Goal: Task Accomplishment & Management: Use online tool/utility

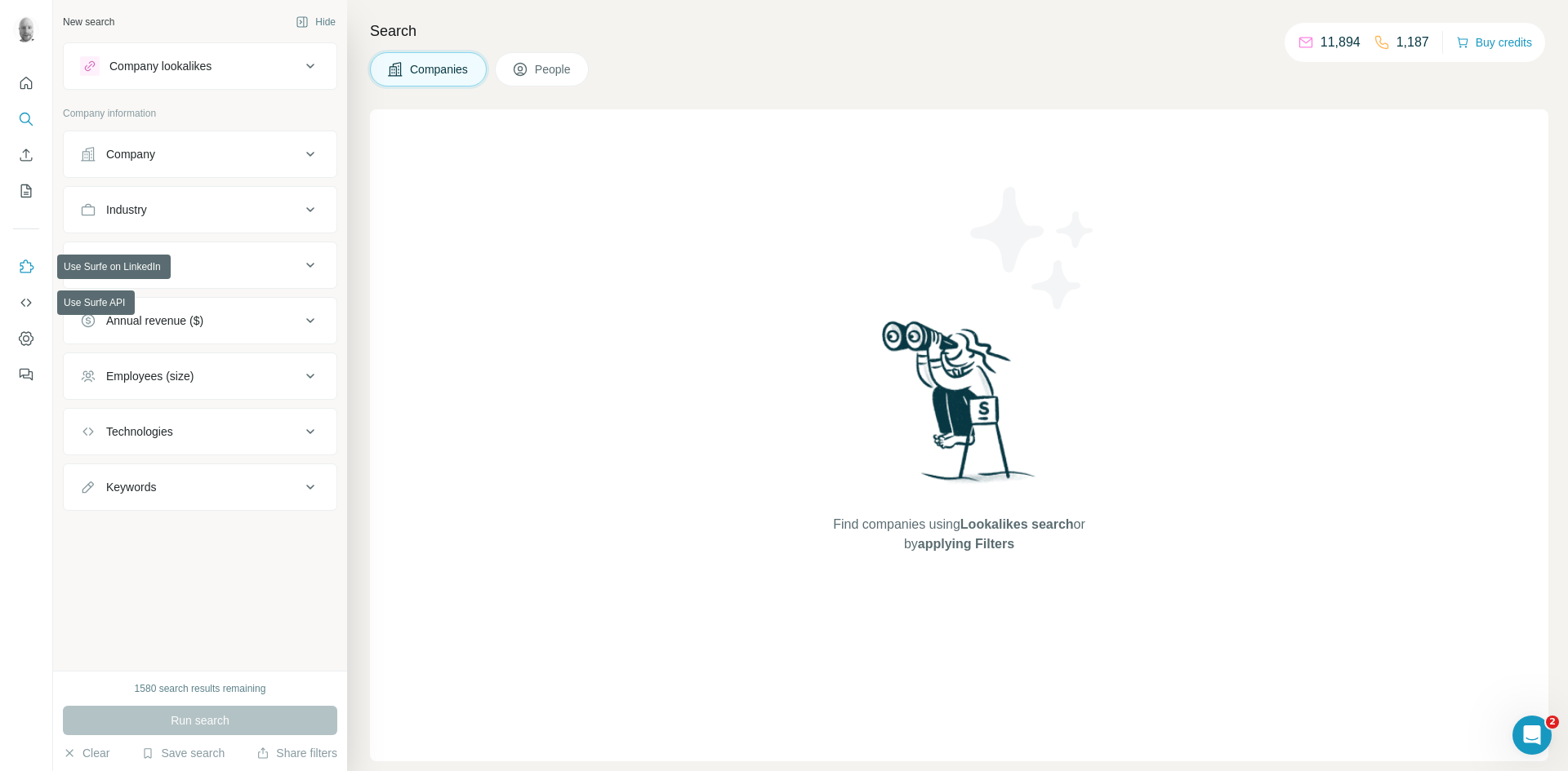
click at [23, 271] on icon "Use Surfe on LinkedIn" at bounding box center [26, 267] width 16 height 16
click at [29, 269] on icon "Use Surfe on LinkedIn" at bounding box center [26, 267] width 16 height 16
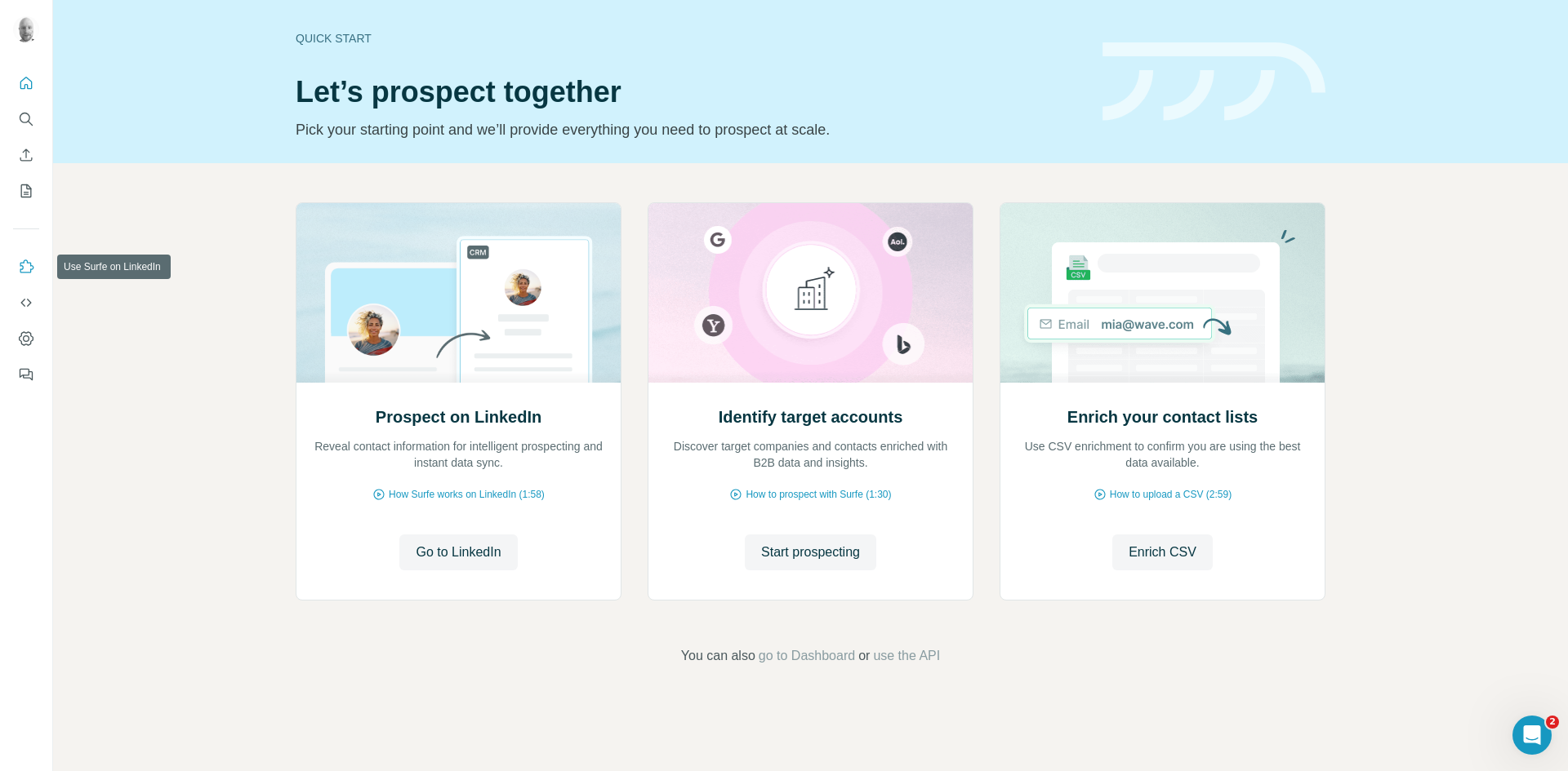
click at [23, 270] on icon "Use Surfe on LinkedIn" at bounding box center [26, 267] width 16 height 16
click at [25, 270] on icon "Use Surfe on LinkedIn" at bounding box center [26, 267] width 16 height 16
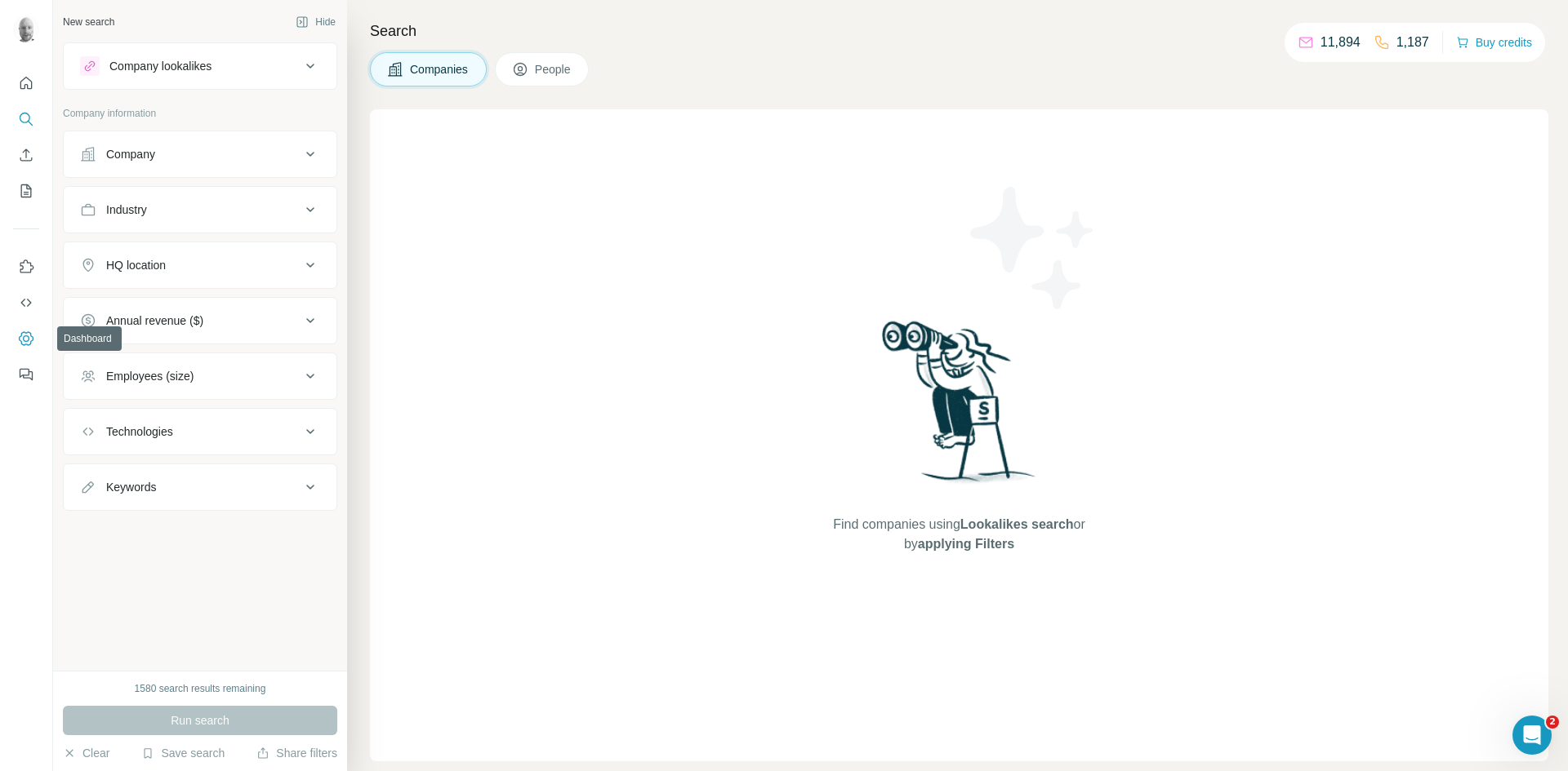
click at [25, 337] on icon "Dashboard" at bounding box center [26, 339] width 16 height 16
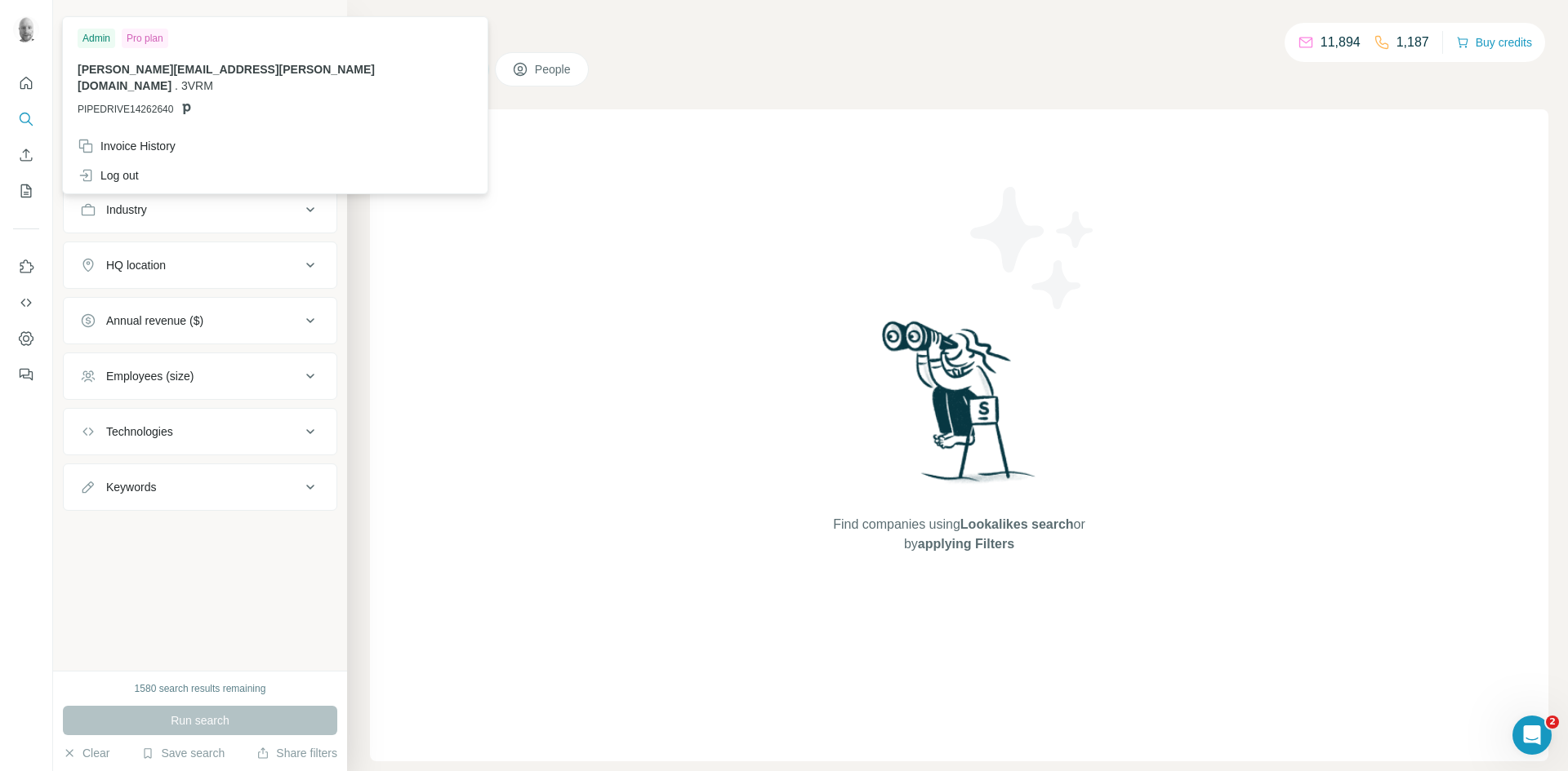
click at [24, 30] on img at bounding box center [25, 29] width 26 height 26
click at [132, 168] on div "Log out" at bounding box center [108, 176] width 61 height 16
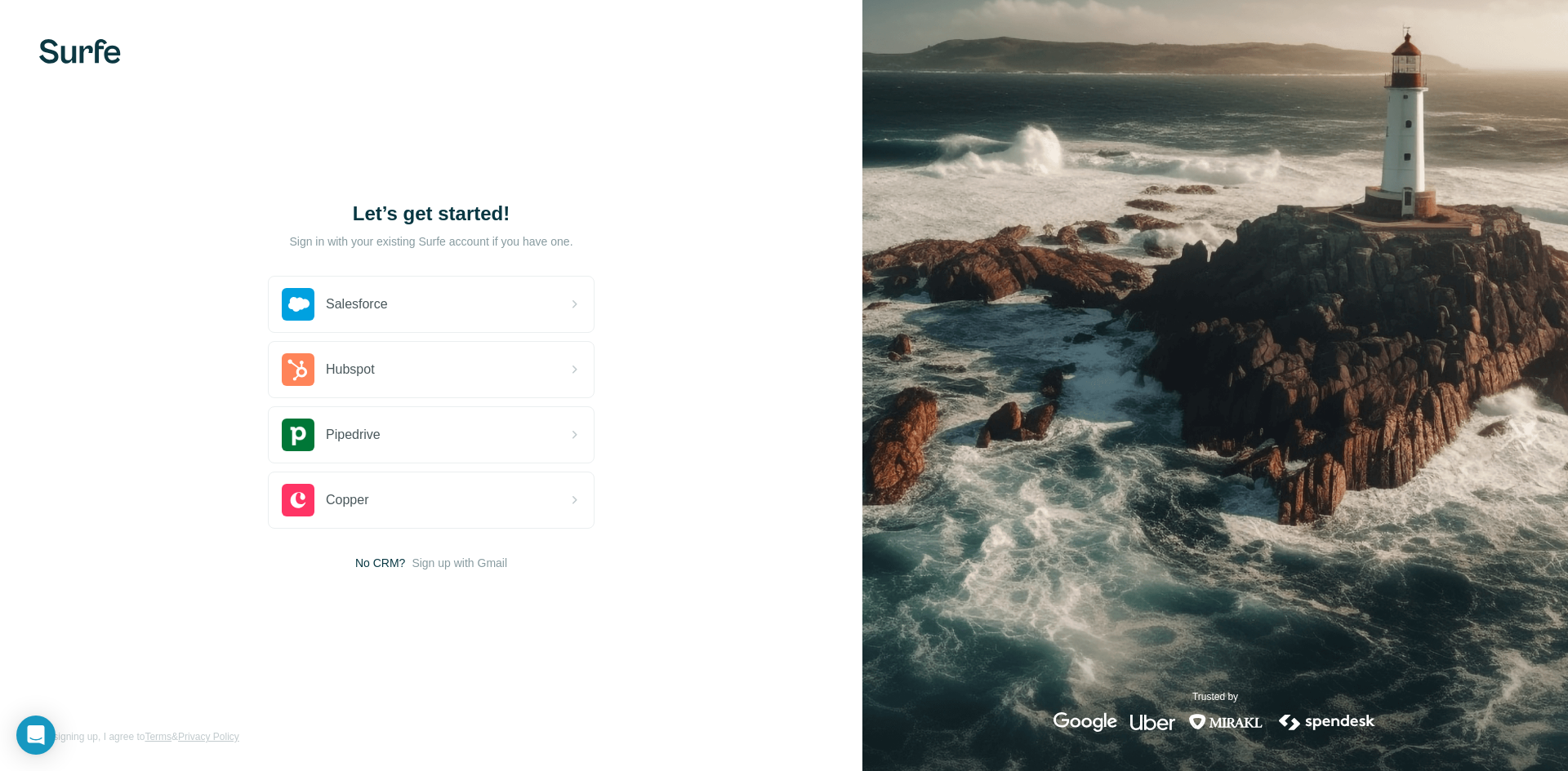
click at [81, 54] on img at bounding box center [79, 50] width 82 height 24
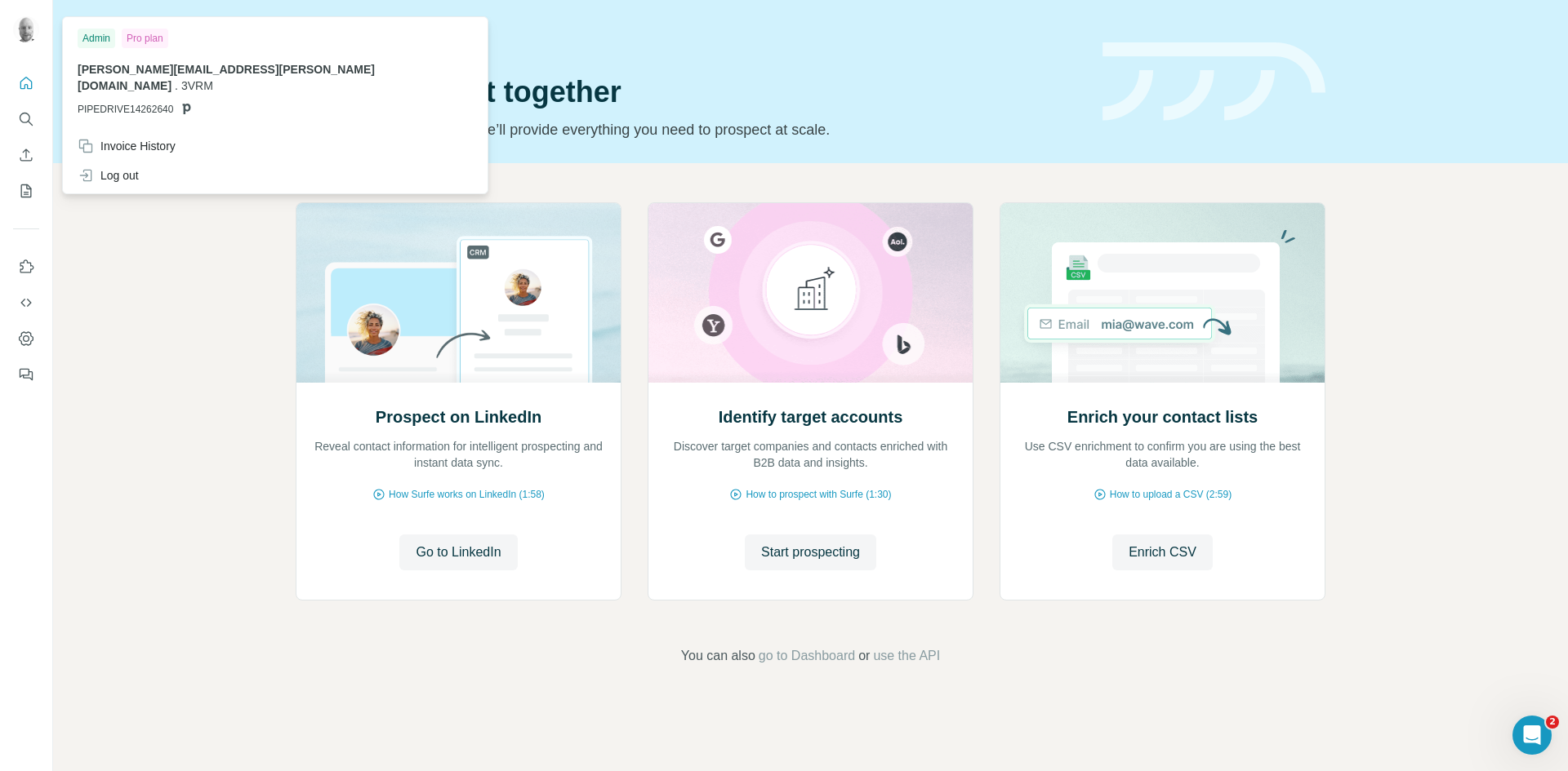
drag, startPoint x: 32, startPoint y: 23, endPoint x: 51, endPoint y: 49, distance: 32.2
click at [32, 23] on img at bounding box center [25, 29] width 26 height 26
click at [119, 168] on div "Log out" at bounding box center [108, 176] width 61 height 16
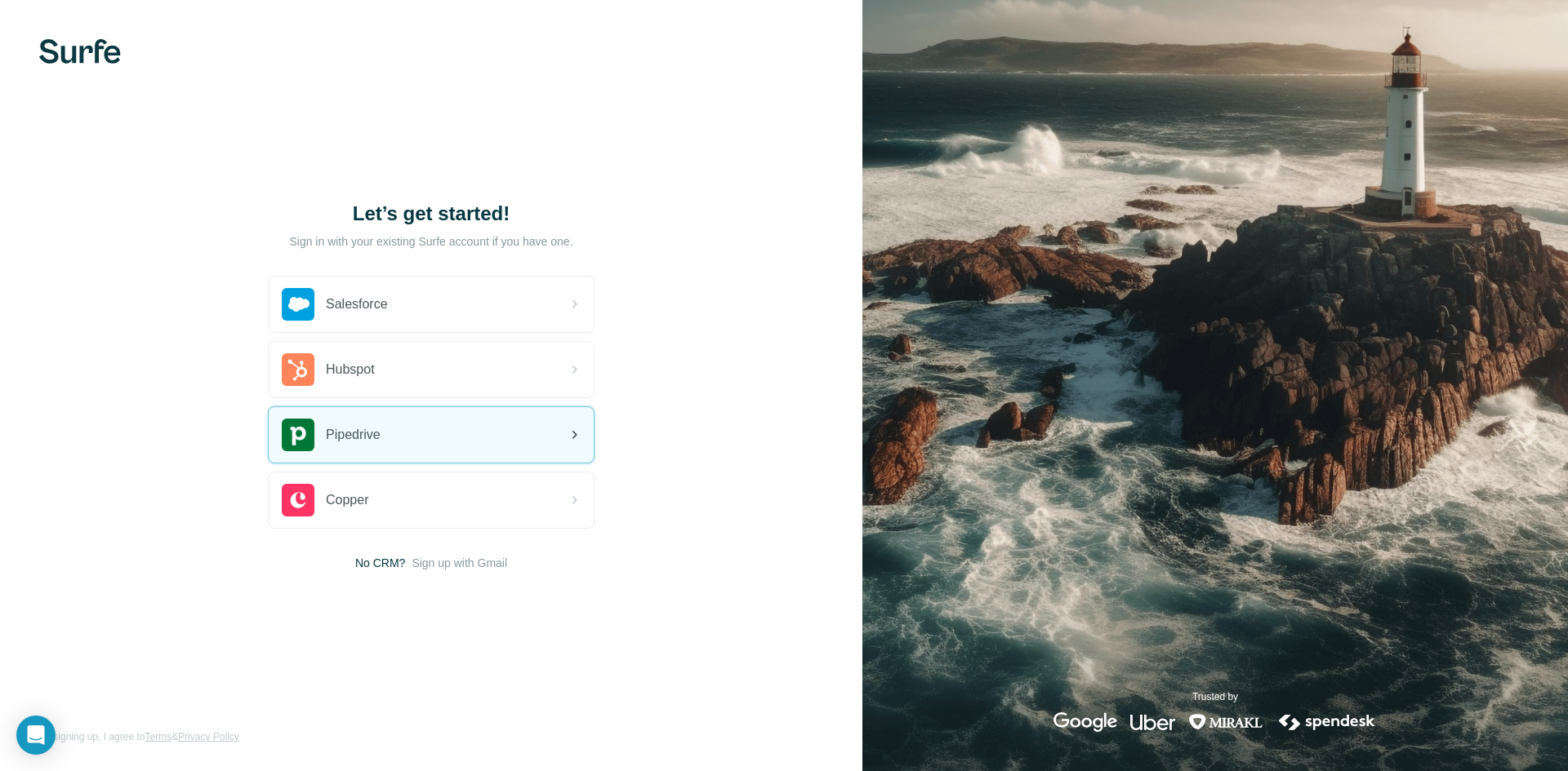
click at [360, 432] on span "Pipedrive" at bounding box center [353, 436] width 55 height 20
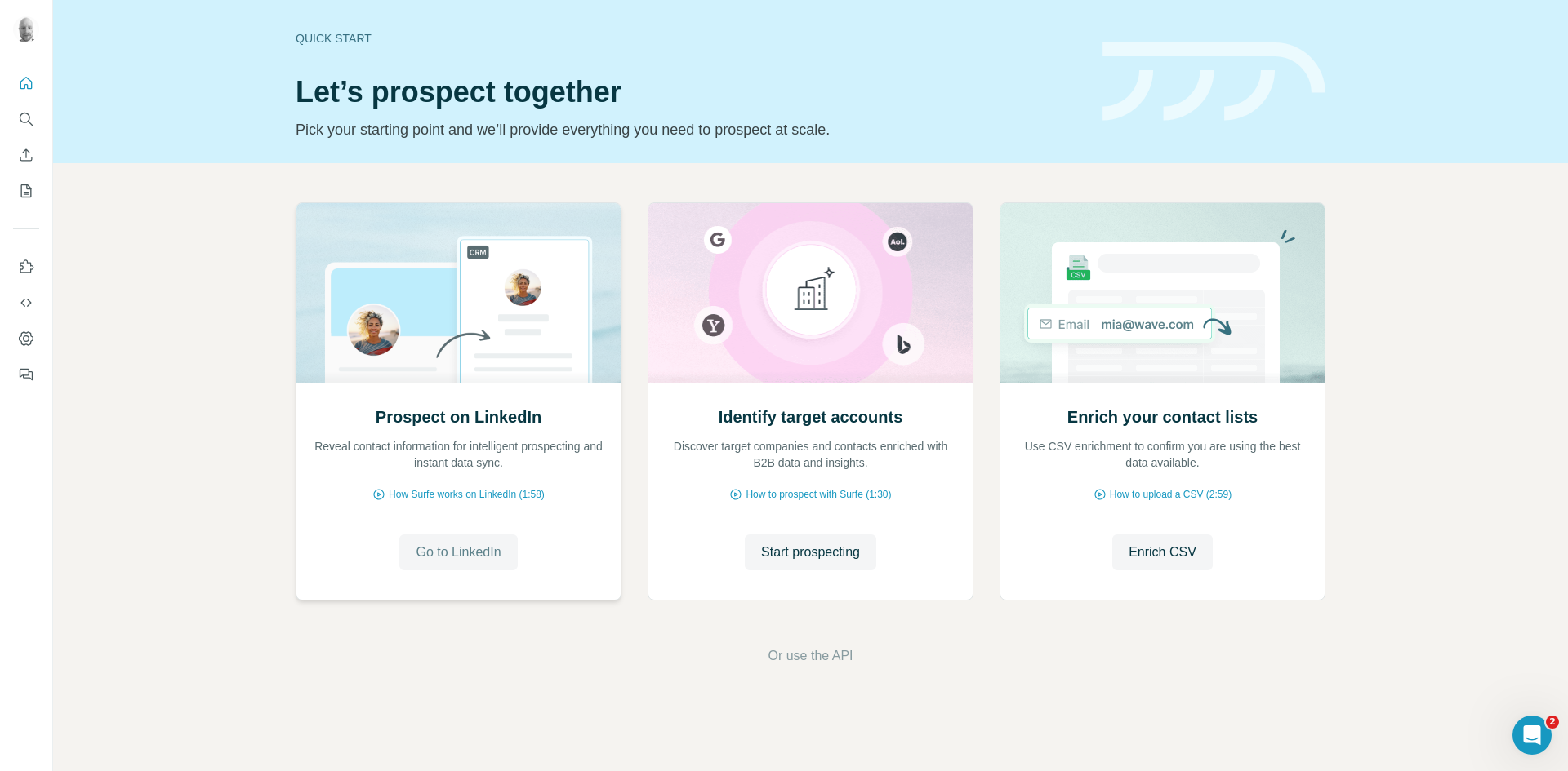
click at [461, 554] on span "Go to LinkedIn" at bounding box center [458, 553] width 85 height 20
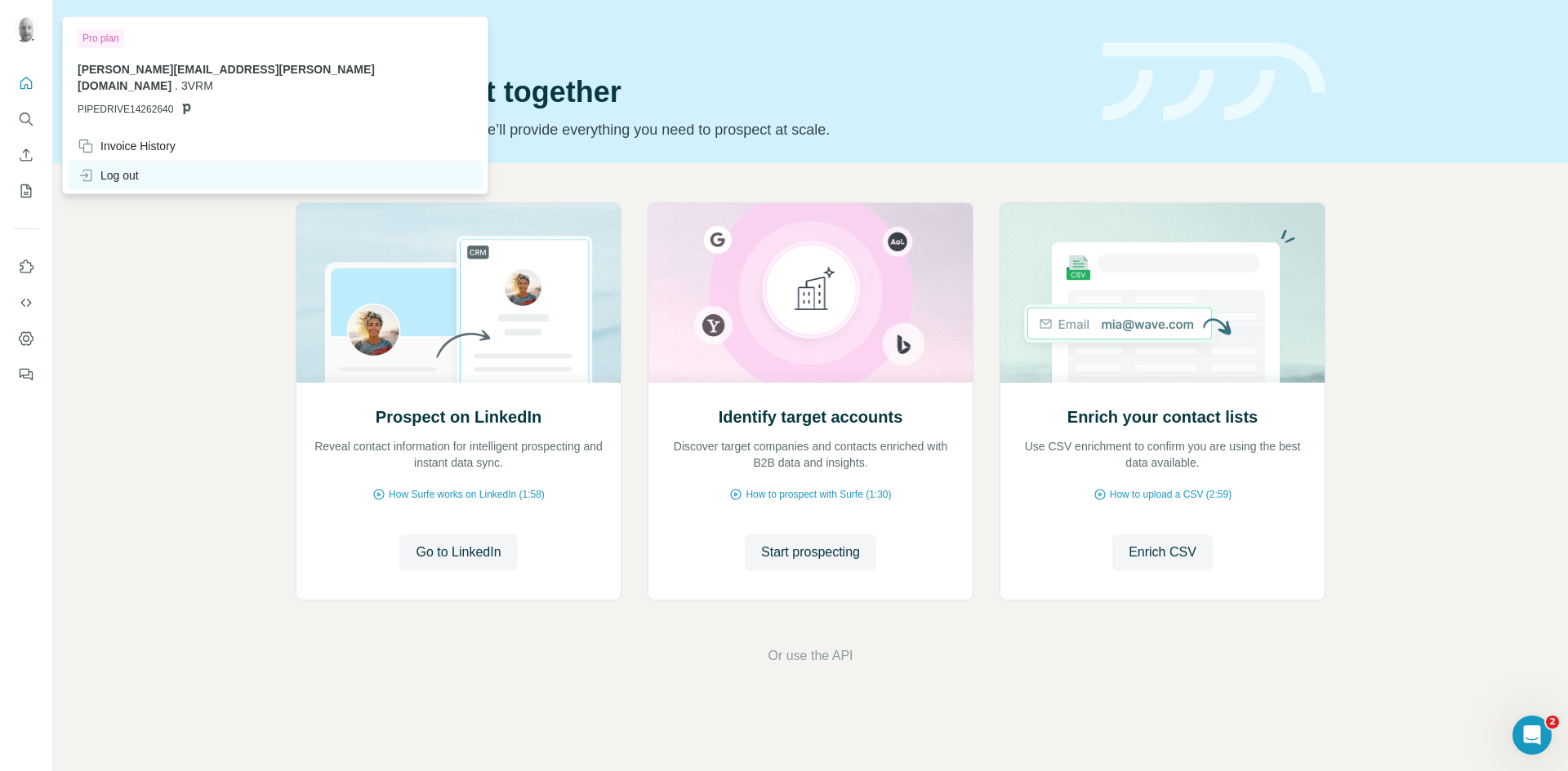
click at [124, 168] on div "Log out" at bounding box center [108, 176] width 61 height 16
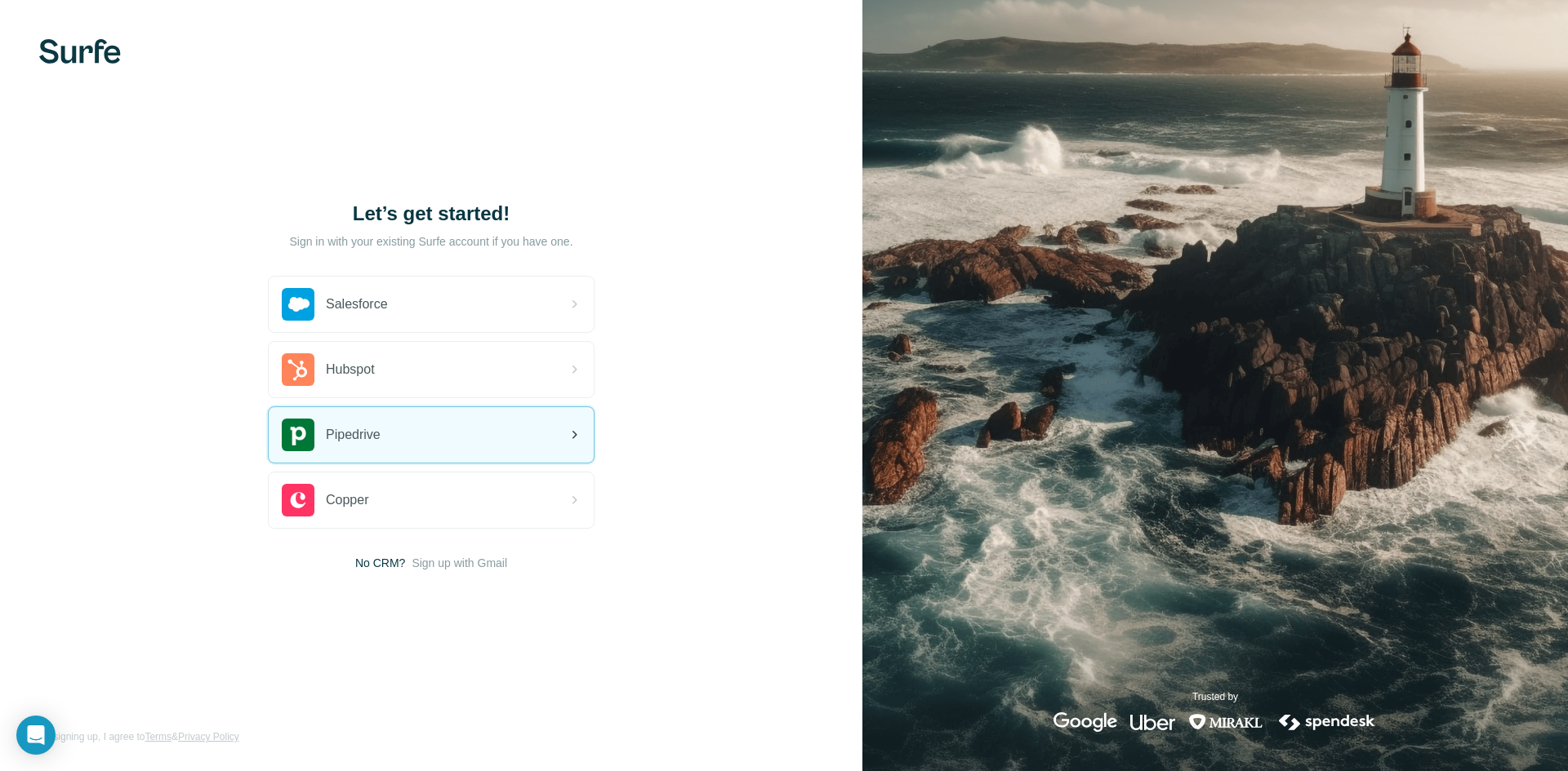
click at [416, 418] on div "Pipedrive" at bounding box center [431, 436] width 325 height 56
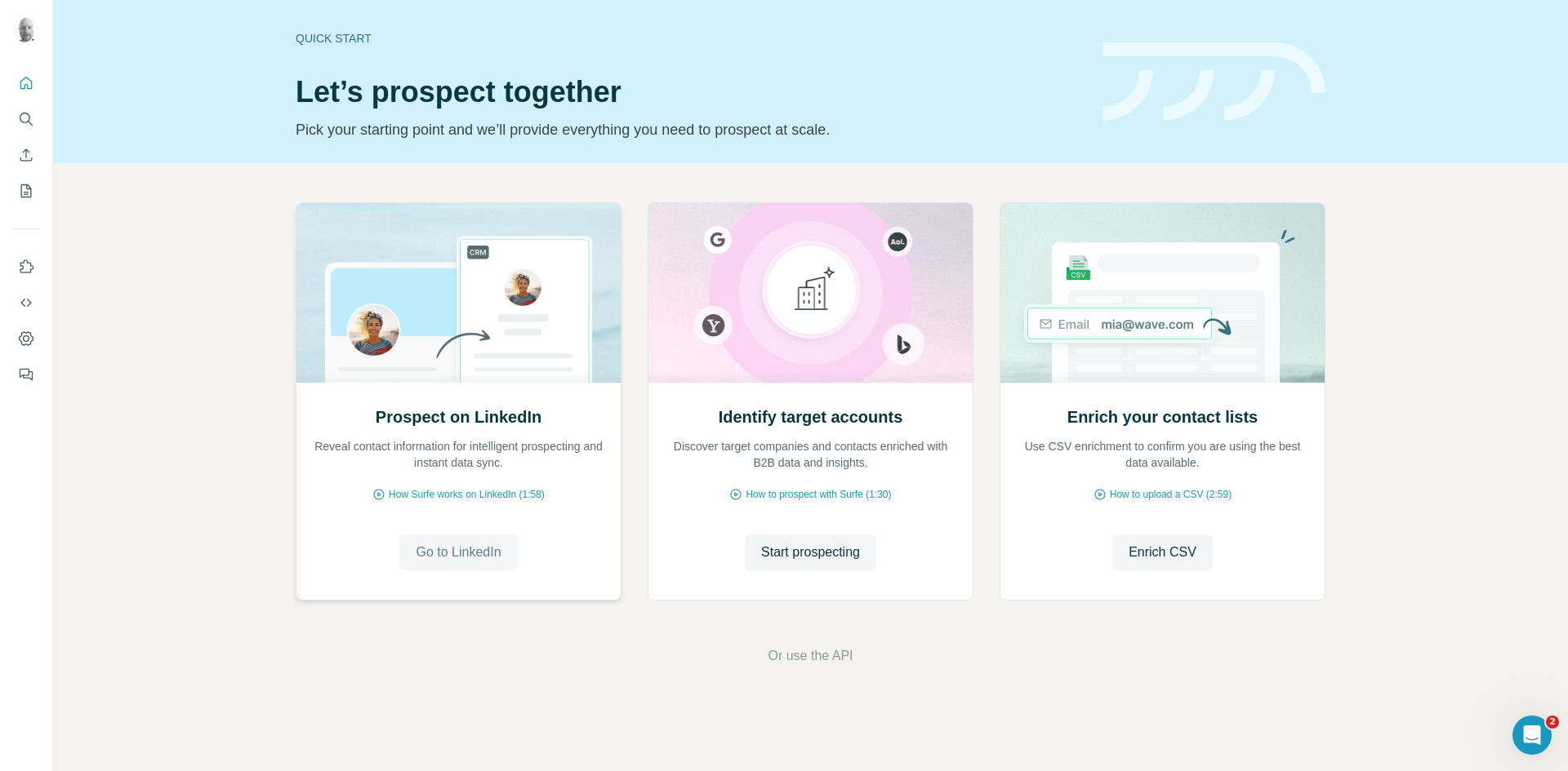
click at [452, 551] on span "Go to LinkedIn" at bounding box center [458, 553] width 85 height 20
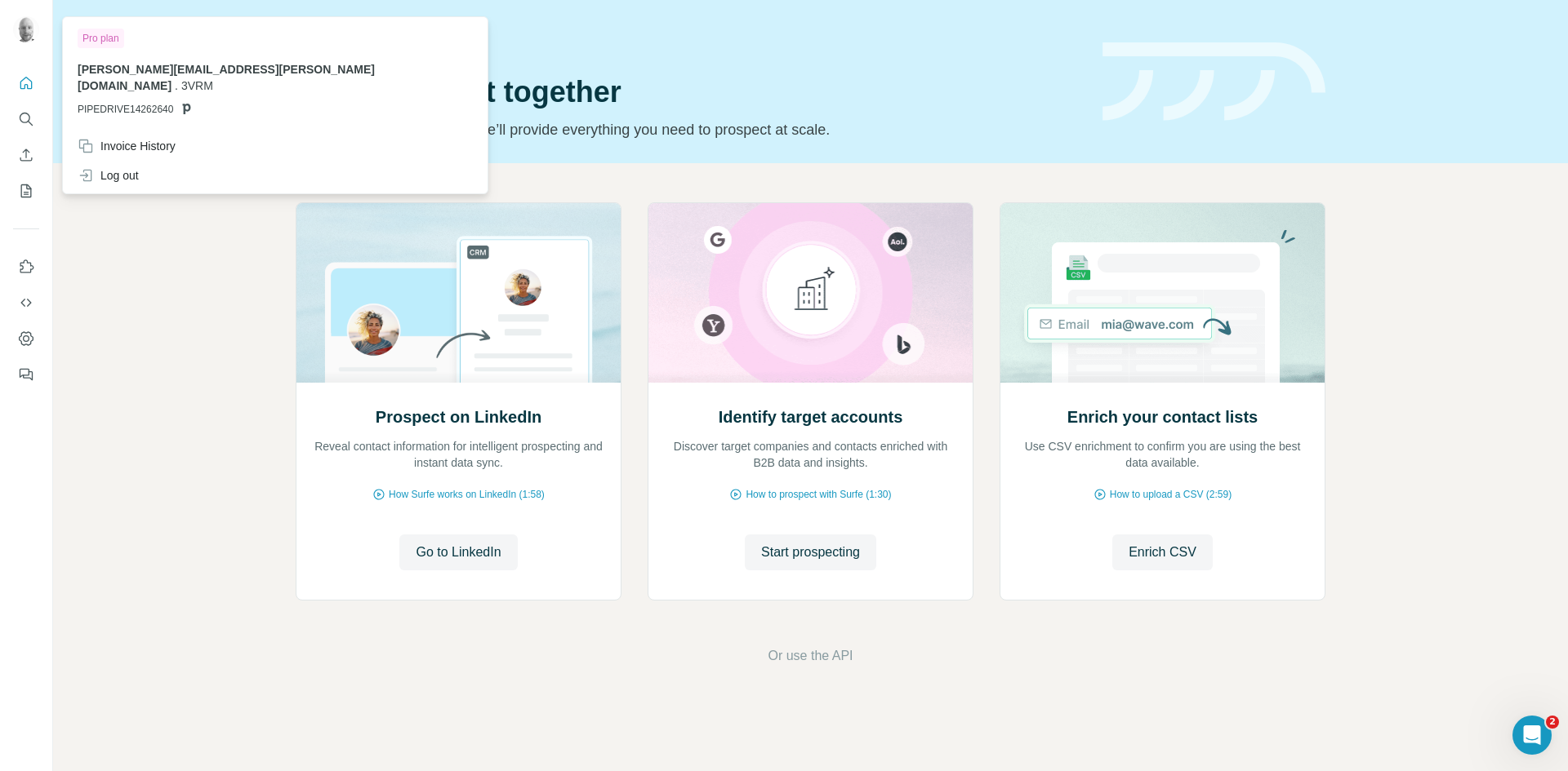
click at [32, 32] on img at bounding box center [25, 29] width 26 height 26
click at [130, 168] on div "Log out" at bounding box center [108, 176] width 61 height 16
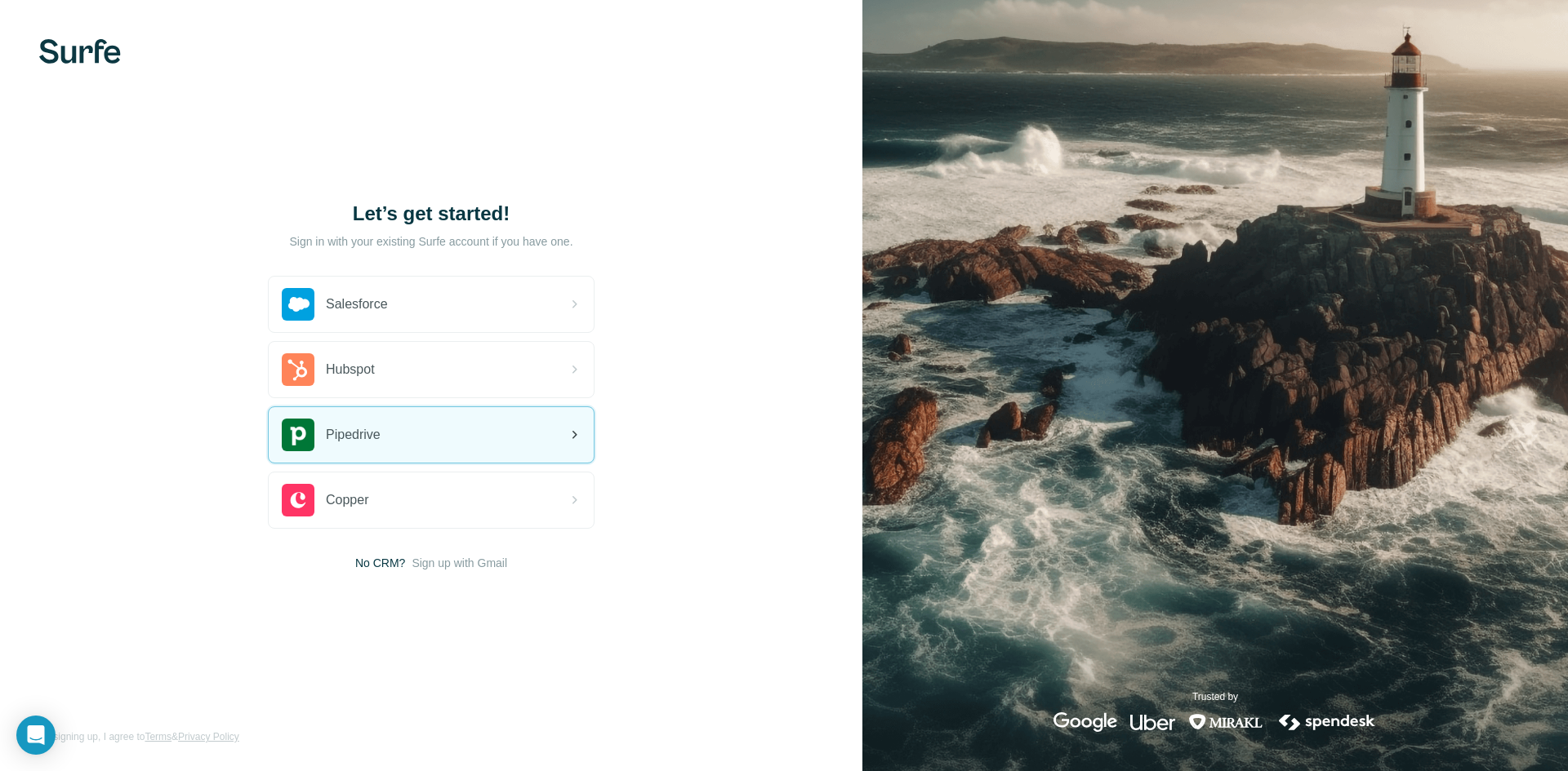
click at [430, 440] on div "Pipedrive" at bounding box center [431, 436] width 325 height 56
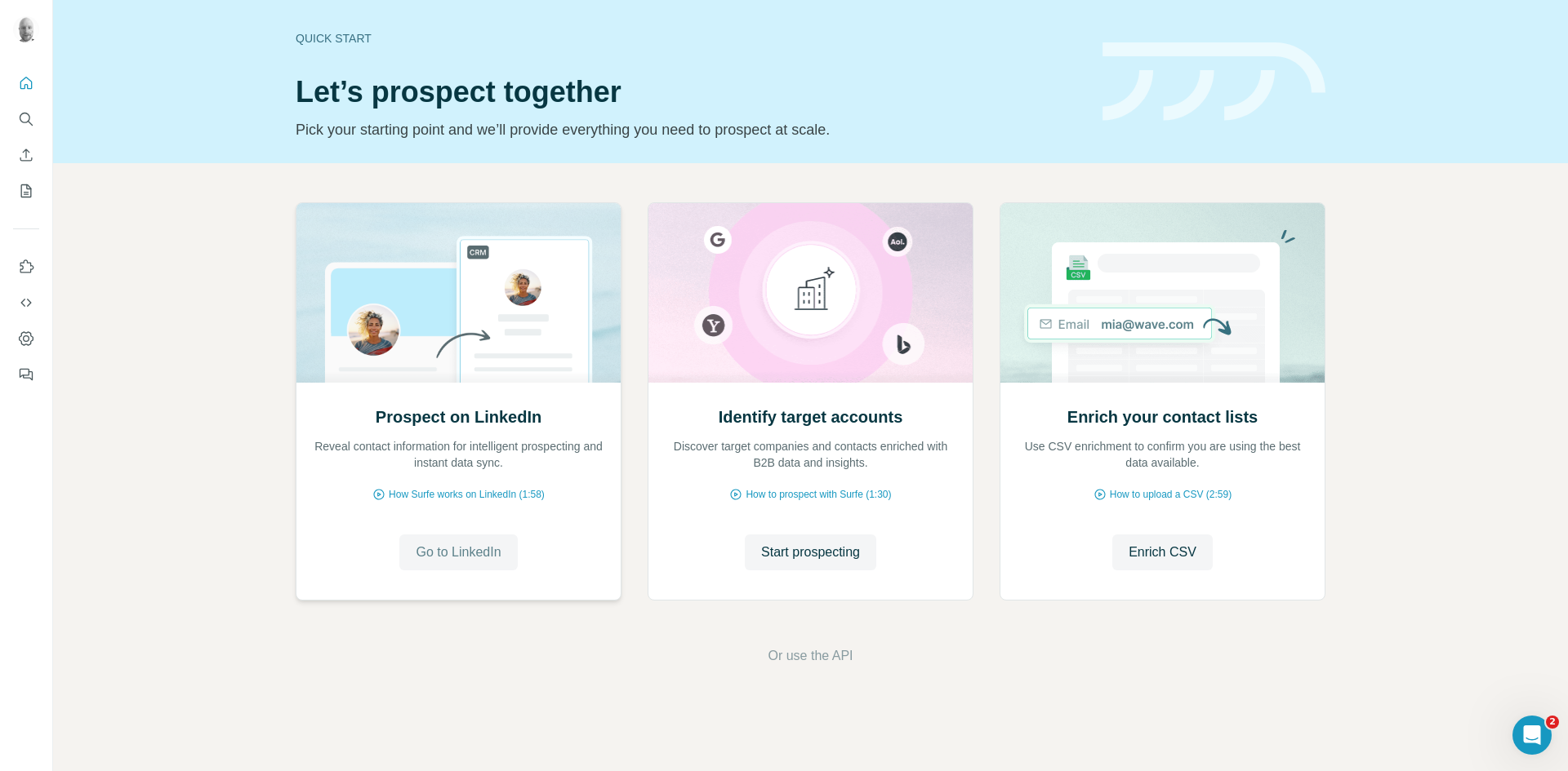
click at [457, 548] on span "Go to LinkedIn" at bounding box center [458, 553] width 85 height 20
